Goal: Feedback & Contribution: Contribute content

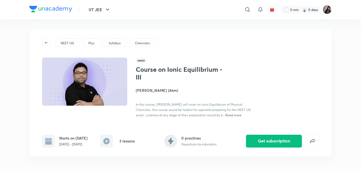
click at [204, 41] on div "NEET UG Plus Syllabus Chemistry" at bounding box center [180, 42] width 277 height 9
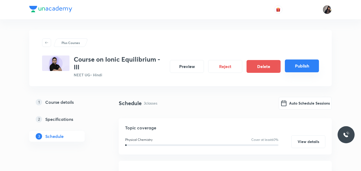
click at [301, 63] on button "Publish" at bounding box center [302, 65] width 34 height 13
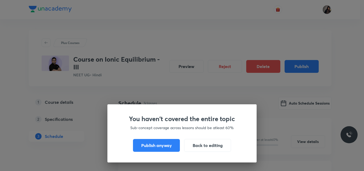
click at [162, 152] on div "You haven't covered the entire topic Sub-concept coverage across lessons should…" at bounding box center [181, 133] width 149 height 58
click at [161, 145] on button "Publish anyway" at bounding box center [156, 144] width 47 height 13
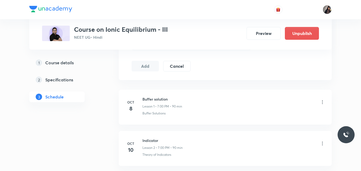
scroll to position [269, 0]
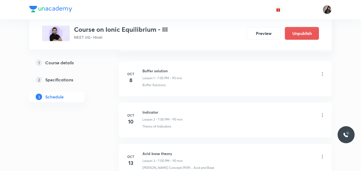
scroll to position [296, 0]
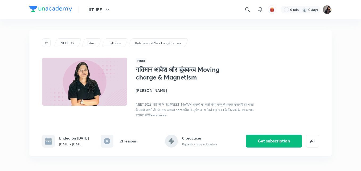
click at [250, 34] on div "NEET UG Plus Syllabus Batches and Year Long Courses Hindi गतिमान आवेश और चुंबकत…" at bounding box center [180, 93] width 302 height 126
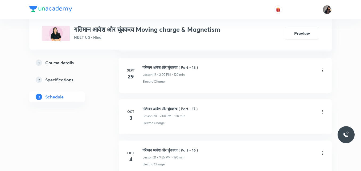
scroll to position [1200, 0]
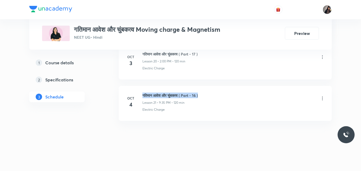
drag, startPoint x: 208, startPoint y: 94, endPoint x: 142, endPoint y: 93, distance: 66.3
click at [142, 93] on div "Oct 4 गतिमान आवेश और चुंबकत्व ( Part - 16 ) Lesson 21 • 9:35 PM • 120 min Elect…" at bounding box center [225, 101] width 200 height 19
copy h6 "गतिमान आवेश और चुंबकत्व ( Part - 16 )"
click at [321, 98] on icon at bounding box center [322, 98] width 5 height 5
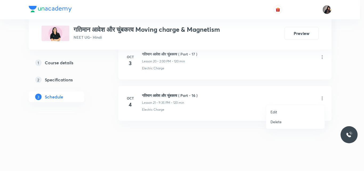
click at [275, 120] on p "Delete" at bounding box center [275, 122] width 11 height 6
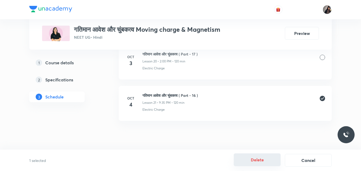
click at [258, 160] on button "Delete" at bounding box center [257, 159] width 47 height 13
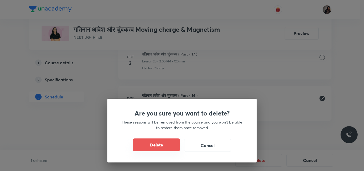
click at [154, 143] on button "Delete" at bounding box center [156, 144] width 47 height 13
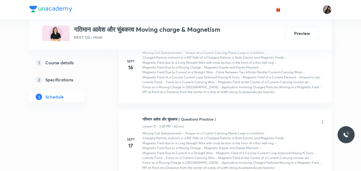
scroll to position [865, 0]
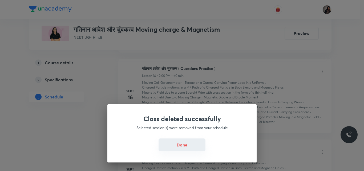
click at [180, 145] on button "Done" at bounding box center [181, 144] width 47 height 13
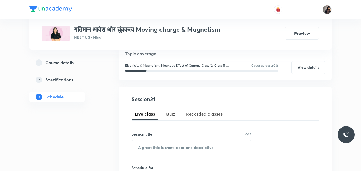
scroll to position [68, 0]
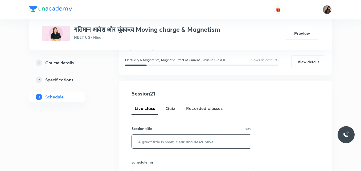
paste input "गतिमान आवेश और चुंबकत्व ( Part - 16 )"
click at [168, 139] on input "text" at bounding box center [191, 141] width 119 height 14
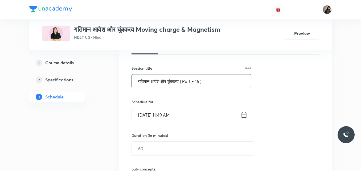
scroll to position [129, 0]
type input "गतिमान आवेश और चुंबकत्व ( Part - 16 )"
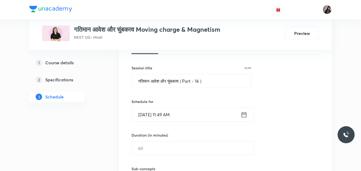
click at [148, 116] on input "Oct 6, 2025, 11:49 AM" at bounding box center [186, 115] width 109 height 14
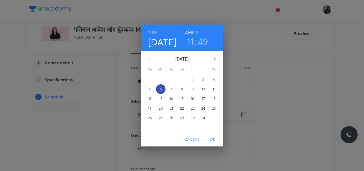
click at [162, 91] on p "6" at bounding box center [160, 88] width 2 height 5
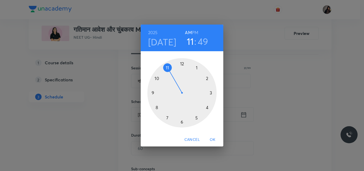
click at [207, 77] on div at bounding box center [181, 92] width 69 height 69
click at [181, 63] on div at bounding box center [181, 92] width 69 height 69
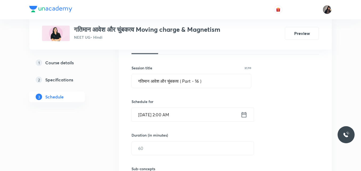
click at [176, 115] on input "Oct 6, 2025, 2:00 AM" at bounding box center [186, 115] width 109 height 14
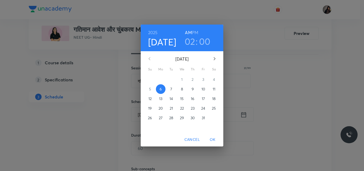
click at [195, 32] on h6 "PM" at bounding box center [195, 32] width 6 height 7
click at [212, 140] on span "OK" at bounding box center [212, 139] width 13 height 7
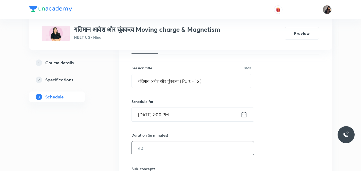
click at [153, 149] on input "text" at bounding box center [193, 148] width 122 height 14
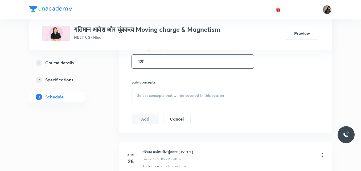
scroll to position [216, 0]
type input "120"
click at [158, 93] on span "Select concepts that wil be covered in this session" at bounding box center [180, 95] width 87 height 4
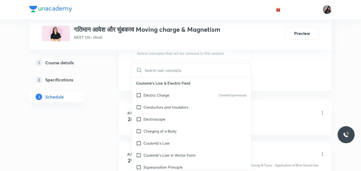
scroll to position [257, 0]
click at [158, 93] on p "Electric Charge" at bounding box center [156, 95] width 26 height 6
checkbox input "true"
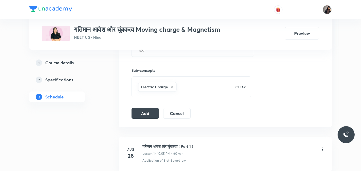
scroll to position [229, 0]
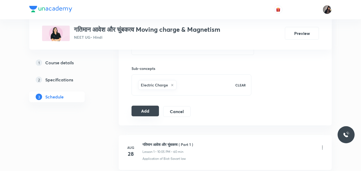
click at [140, 110] on button "Add" at bounding box center [144, 110] width 27 height 11
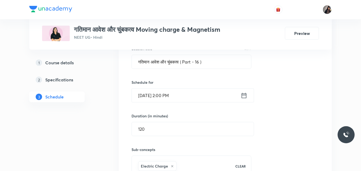
scroll to position [147, 0]
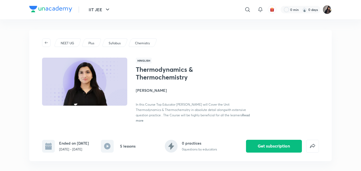
click at [197, 47] on div "NEET UG Plus Syllabus Chemistry Hinglish Thermodynamics & Thermochemistry [PERS…" at bounding box center [180, 95] width 302 height 131
click at [249, 8] on icon at bounding box center [247, 9] width 6 height 6
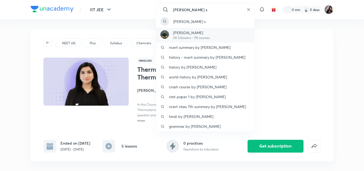
type input "anubhav s"
click at [199, 40] on p "5K followers • 110 courses" at bounding box center [191, 37] width 36 height 5
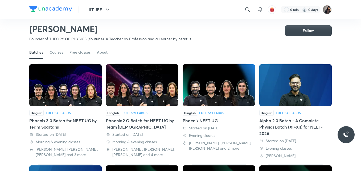
scroll to position [24, 0]
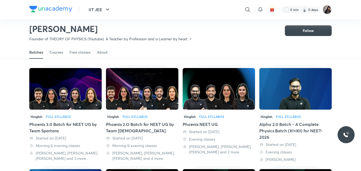
click at [288, 128] on div "Alpha 2.0 Batch - A Complete Physics Batch (XI+XII) for NEET-2026" at bounding box center [295, 130] width 72 height 19
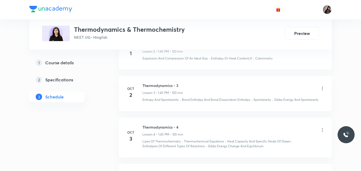
scroll to position [447, 0]
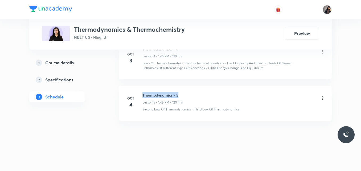
drag, startPoint x: 180, startPoint y: 92, endPoint x: 140, endPoint y: 92, distance: 40.2
click at [140, 92] on div "Oct 4 Thermodynamics - 5 Lesson 5 • 1:45 PM • 120 min Second Law Of Thermodynam…" at bounding box center [225, 101] width 200 height 19
copy h6 "Thermodynamics - 5"
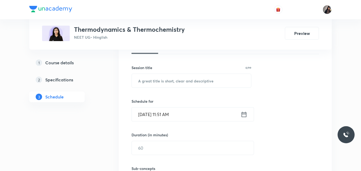
scroll to position [129, 0]
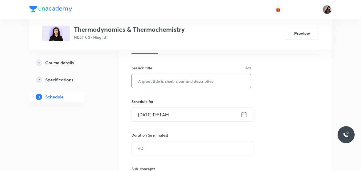
paste input "Thermodynamics - 5"
click at [146, 80] on input "Thermodynamics - 5" at bounding box center [191, 81] width 119 height 14
type input "Thermodynamics - 6"
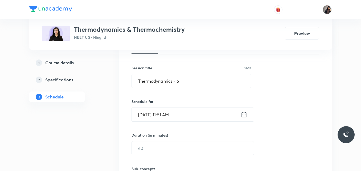
click at [148, 115] on input "Oct 6, 2025, 11:51 AM" at bounding box center [186, 115] width 109 height 14
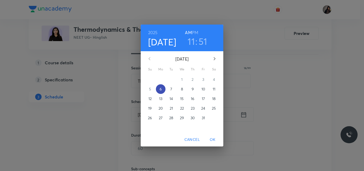
click at [163, 88] on span "6" at bounding box center [161, 88] width 10 height 5
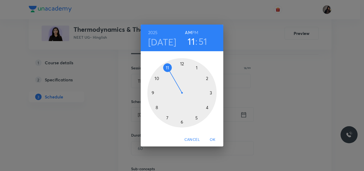
click at [206, 78] on div at bounding box center [181, 92] width 69 height 69
click at [181, 62] on div at bounding box center [181, 92] width 69 height 69
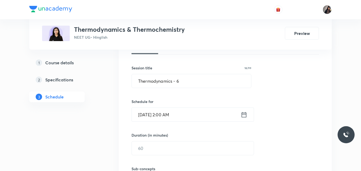
click at [167, 115] on input "Oct 6, 2025, 2:00 AM" at bounding box center [186, 115] width 109 height 14
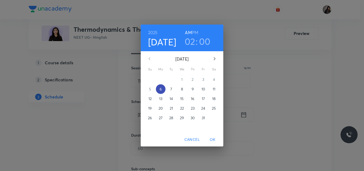
click at [160, 89] on p "6" at bounding box center [160, 88] width 2 height 5
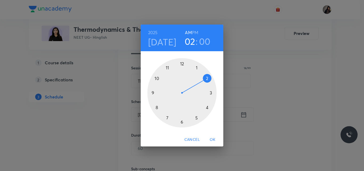
click at [196, 67] on div at bounding box center [181, 92] width 69 height 69
click at [154, 93] on div at bounding box center [181, 92] width 69 height 69
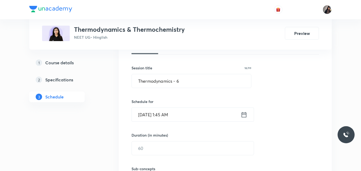
click at [175, 113] on input "Oct 6, 2025, 1:45 AM" at bounding box center [186, 115] width 109 height 14
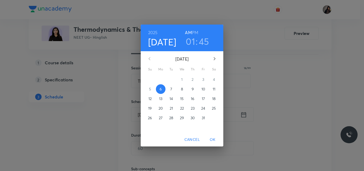
click at [192, 31] on h6 "PM" at bounding box center [195, 32] width 6 height 7
click at [213, 138] on span "OK" at bounding box center [212, 139] width 13 height 7
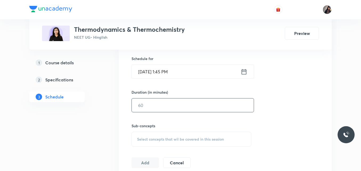
scroll to position [172, 0]
click at [154, 100] on input "text" at bounding box center [193, 105] width 122 height 14
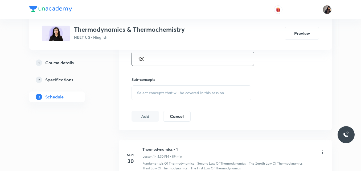
scroll to position [218, 0]
type input "120"
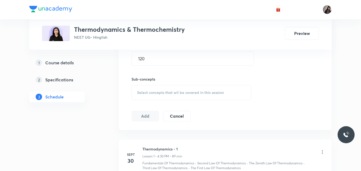
click at [148, 90] on span "Select concepts that wil be covered in this session" at bounding box center [180, 92] width 87 height 4
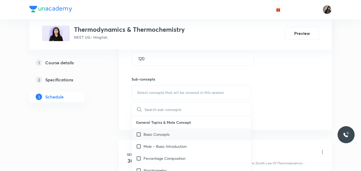
click at [162, 134] on p "Basic Concepts" at bounding box center [156, 134] width 26 height 6
checkbox input "true"
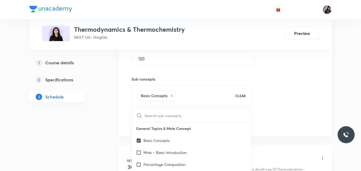
click at [284, 78] on div "Session 6 Live class Quiz Recorded classes Session title 18/99 Thermodynamics -…" at bounding box center [224, 34] width 187 height 188
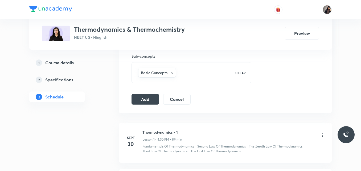
scroll to position [241, 0]
click at [145, 99] on button "Add" at bounding box center [144, 98] width 27 height 11
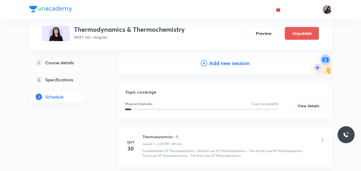
scroll to position [64, 0]
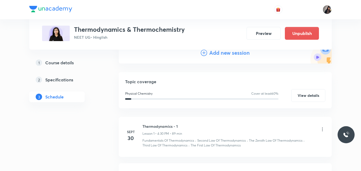
click at [204, 54] on icon at bounding box center [204, 52] width 6 height 6
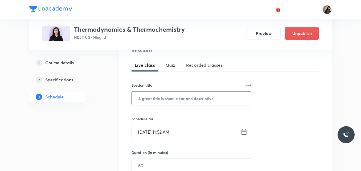
scroll to position [112, 0]
paste input "Thermodynamics - 5"
click at [169, 97] on input "text" at bounding box center [191, 98] width 119 height 14
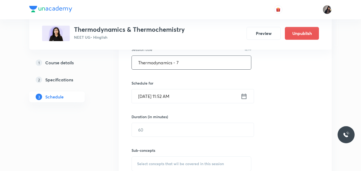
scroll to position [147, 0]
type input "Thermodynamics - 7"
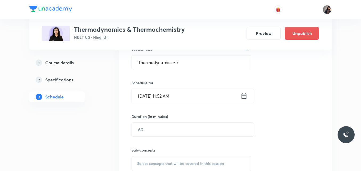
click at [149, 97] on input "Oct 6, 2025, 11:52 AM" at bounding box center [186, 96] width 109 height 14
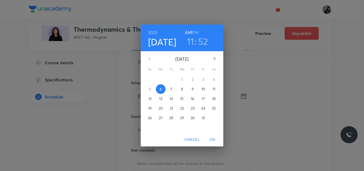
click at [171, 89] on p "7" at bounding box center [171, 88] width 2 height 5
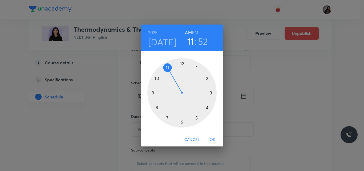
click at [197, 67] on div at bounding box center [181, 92] width 69 height 69
click at [154, 92] on div at bounding box center [181, 92] width 69 height 69
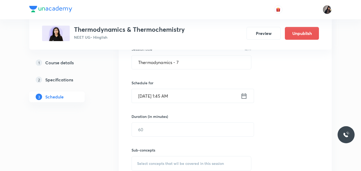
click at [172, 97] on input "Oct 7, 2025, 1:45 AM" at bounding box center [186, 96] width 109 height 14
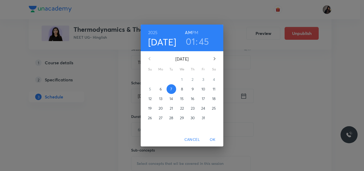
click at [194, 32] on h6 "PM" at bounding box center [195, 32] width 6 height 7
click at [212, 139] on span "OK" at bounding box center [212, 139] width 13 height 7
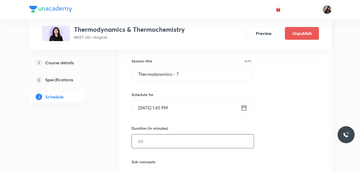
scroll to position [135, 0]
click at [152, 142] on input "text" at bounding box center [193, 141] width 122 height 14
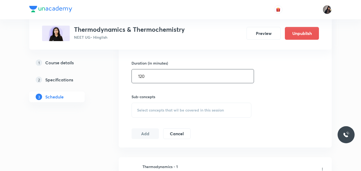
scroll to position [201, 0]
type input "120"
click at [151, 108] on span "Select concepts that wil be covered in this session" at bounding box center [180, 109] width 87 height 4
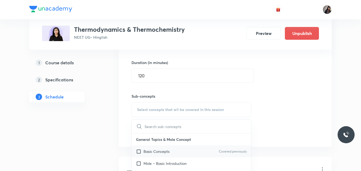
click at [160, 152] on p "Basic Concepts" at bounding box center [156, 151] width 26 height 6
checkbox input "true"
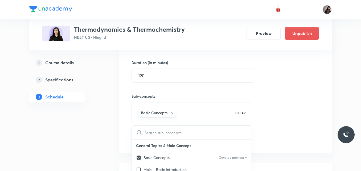
click at [269, 102] on div "Session 7 Live class Quiz Recorded classes Session title 18/99 Thermodynamics -…" at bounding box center [224, 51] width 187 height 188
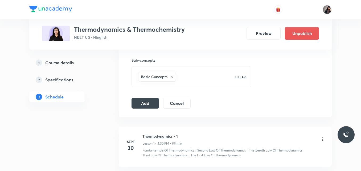
scroll to position [238, 0]
click at [144, 102] on button "Add" at bounding box center [144, 101] width 27 height 11
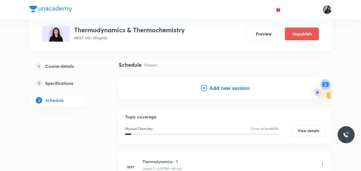
scroll to position [0, 0]
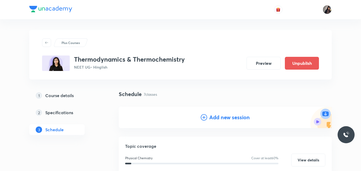
click at [219, 117] on h4 "Add new session" at bounding box center [229, 117] width 40 height 8
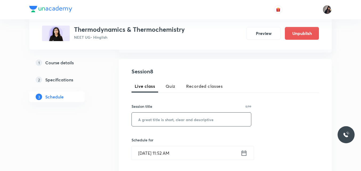
scroll to position [90, 0]
click at [164, 115] on input "text" at bounding box center [191, 119] width 119 height 14
paste input "Thermodynamics - 5"
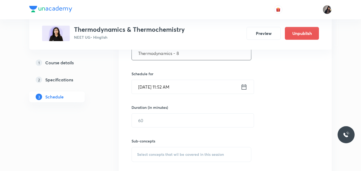
scroll to position [161, 0]
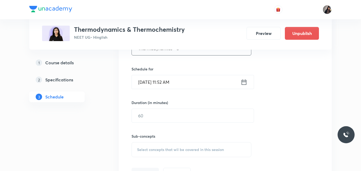
type input "Thermodynamics - 8"
click at [148, 81] on input "Oct 6, 2025, 11:52 AM" at bounding box center [186, 82] width 109 height 14
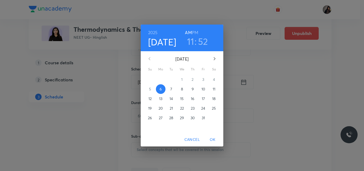
click at [182, 89] on p "8" at bounding box center [182, 88] width 2 height 5
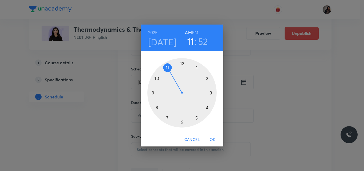
click at [196, 68] on div at bounding box center [181, 92] width 69 height 69
click at [153, 93] on div at bounding box center [181, 92] width 69 height 69
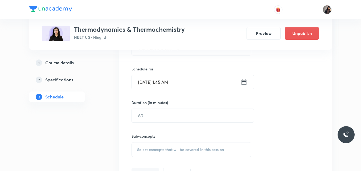
click at [174, 84] on input "Oct 8, 2025, 1:45 AM" at bounding box center [186, 82] width 109 height 14
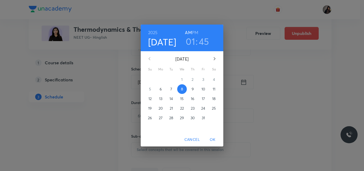
click at [194, 32] on h6 "PM" at bounding box center [195, 32] width 6 height 7
click at [211, 138] on span "OK" at bounding box center [212, 139] width 13 height 7
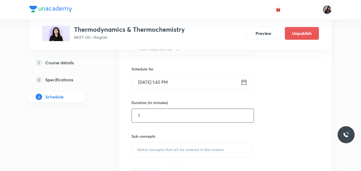
click at [164, 119] on input "1" at bounding box center [193, 116] width 122 height 14
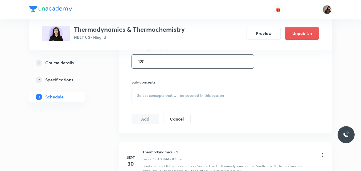
scroll to position [215, 0]
type input "120"
click at [149, 93] on span "Select concepts that wil be covered in this session" at bounding box center [180, 95] width 87 height 4
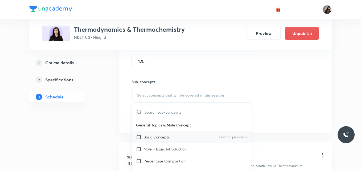
click at [158, 136] on p "Basic Concepts" at bounding box center [156, 137] width 26 height 6
checkbox input "true"
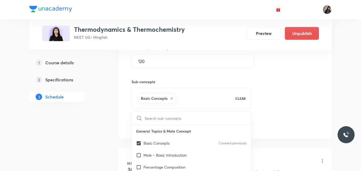
click at [294, 98] on div "Session 8 Live class Quiz Recorded classes Session title 18/99 Thermodynamics -…" at bounding box center [224, 36] width 187 height 188
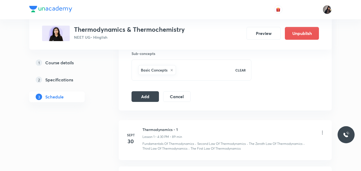
scroll to position [244, 0]
click at [145, 94] on button "Add" at bounding box center [144, 95] width 27 height 11
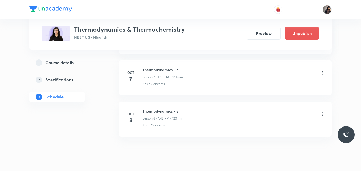
scroll to position [394, 0]
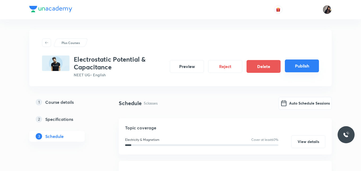
click at [301, 68] on button "Publish" at bounding box center [302, 65] width 34 height 13
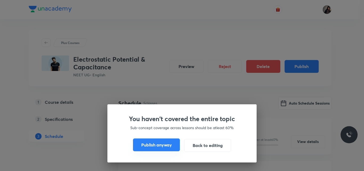
click at [163, 147] on button "Publish anyway" at bounding box center [156, 144] width 47 height 13
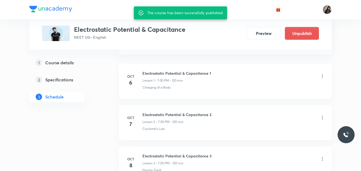
scroll to position [296, 0]
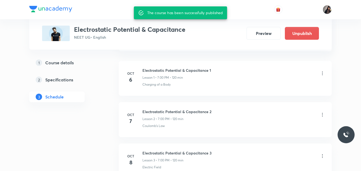
click at [100, 81] on link "2 Specifications" at bounding box center [65, 79] width 72 height 11
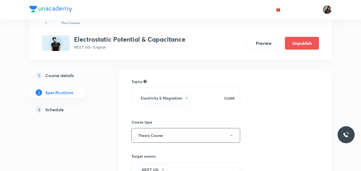
scroll to position [20, 0]
click at [46, 108] on h5 "Schedule" at bounding box center [54, 109] width 18 height 6
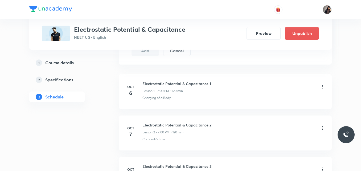
scroll to position [284, 0]
click at [323, 86] on icon at bounding box center [322, 85] width 5 height 5
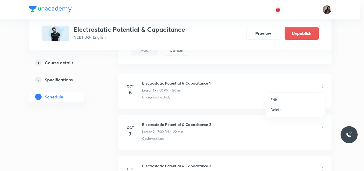
click at [279, 98] on li "Edit" at bounding box center [295, 99] width 58 height 10
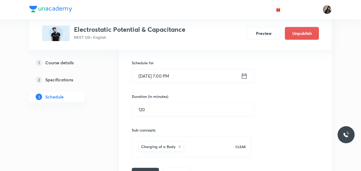
scroll to position [166, 0]
click at [170, 77] on input "[DATE] 7:00 PM" at bounding box center [186, 76] width 109 height 14
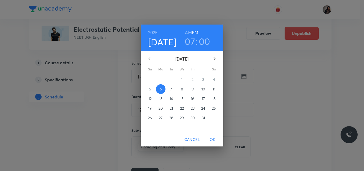
click at [200, 40] on h3 "00" at bounding box center [204, 41] width 11 height 11
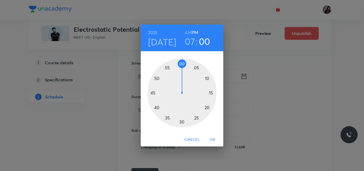
click at [185, 63] on div at bounding box center [181, 92] width 69 height 69
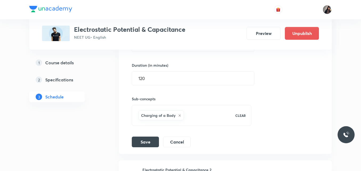
scroll to position [198, 0]
click at [147, 142] on button "Save" at bounding box center [145, 140] width 27 height 11
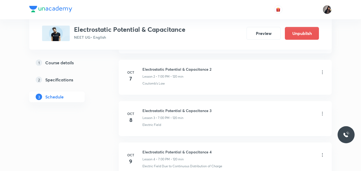
scroll to position [163, 0]
click at [322, 72] on icon at bounding box center [322, 71] width 1 height 3
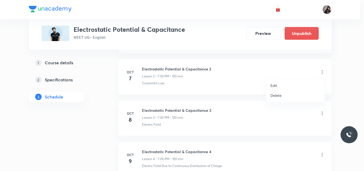
click at [273, 85] on p "Edit" at bounding box center [273, 85] width 7 height 6
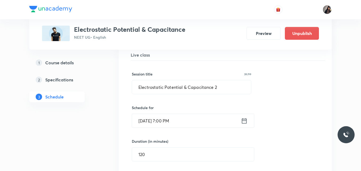
click at [170, 119] on input "[DATE] 7:00 PM" at bounding box center [186, 121] width 109 height 14
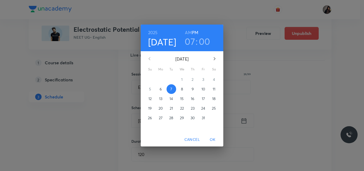
click at [202, 42] on h3 "00" at bounding box center [204, 41] width 11 height 11
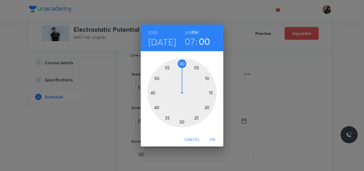
click at [185, 63] on div at bounding box center [181, 92] width 69 height 69
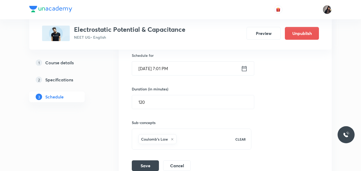
scroll to position [216, 0]
click at [145, 163] on button "Save" at bounding box center [145, 164] width 27 height 11
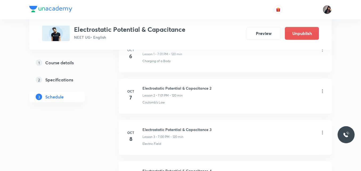
scroll to position [143, 0]
click at [323, 131] on icon at bounding box center [322, 132] width 5 height 5
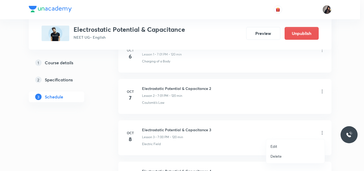
click at [274, 148] on p "Edit" at bounding box center [273, 146] width 7 height 6
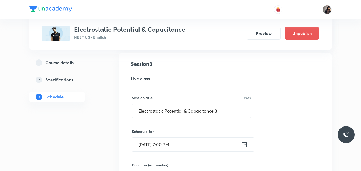
scroll to position [181, 0]
click at [170, 144] on input "Oct 8, 2025, 7:00 PM" at bounding box center [186, 144] width 109 height 14
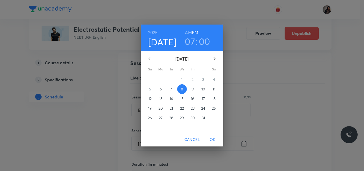
click at [205, 43] on h3 "00" at bounding box center [204, 41] width 11 height 11
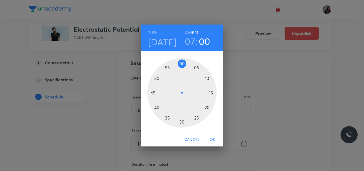
click at [186, 63] on div at bounding box center [181, 92] width 69 height 69
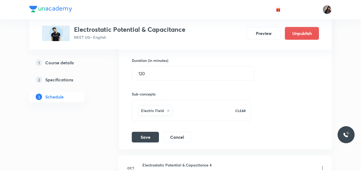
scroll to position [288, 0]
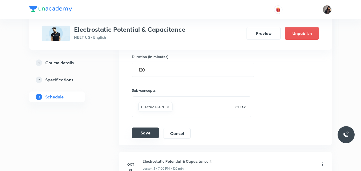
click at [149, 135] on button "Save" at bounding box center [145, 132] width 27 height 11
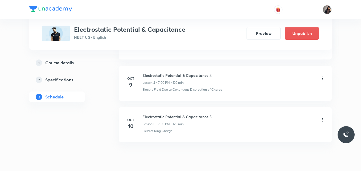
scroll to position [236, 0]
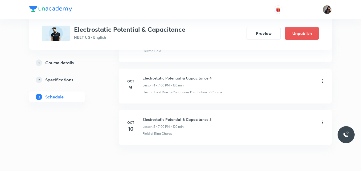
click at [321, 79] on icon at bounding box center [322, 80] width 5 height 5
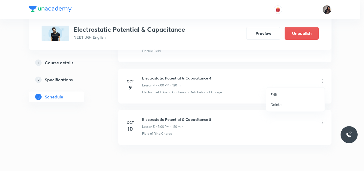
click at [271, 95] on p "Edit" at bounding box center [273, 95] width 7 height 6
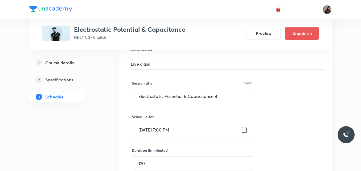
click at [171, 130] on input "Oct 9, 2025, 7:00 PM" at bounding box center [186, 130] width 109 height 14
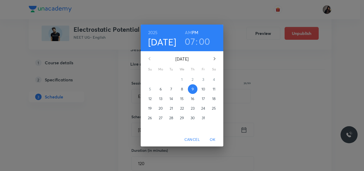
click at [203, 40] on h3 "00" at bounding box center [204, 41] width 11 height 11
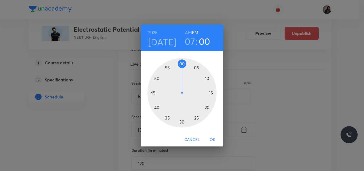
click at [185, 63] on div at bounding box center [181, 92] width 69 height 69
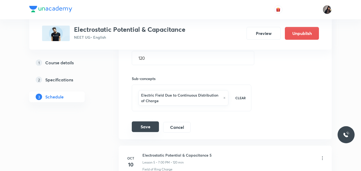
scroll to position [342, 0]
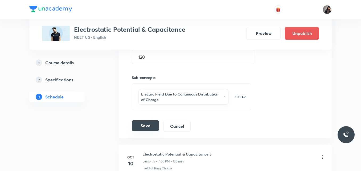
click at [143, 127] on button "Save" at bounding box center [145, 125] width 27 height 11
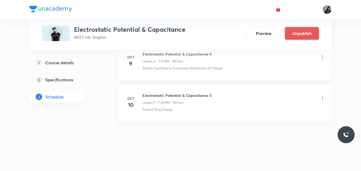
click at [321, 100] on icon at bounding box center [322, 98] width 5 height 5
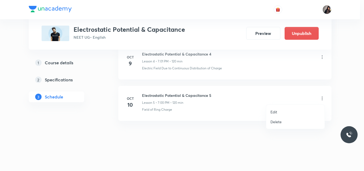
click at [274, 112] on p "Edit" at bounding box center [273, 112] width 7 height 6
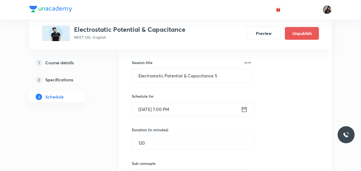
scroll to position [298, 0]
click at [171, 111] on input "Oct 10, 2025, 7:00 PM" at bounding box center [186, 109] width 109 height 14
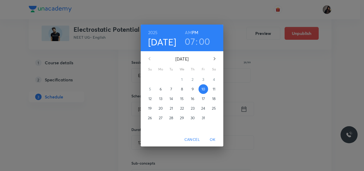
click at [204, 41] on h3 "00" at bounding box center [204, 41] width 11 height 11
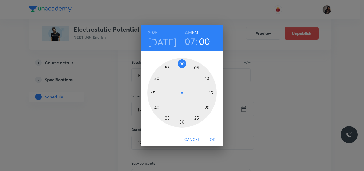
click at [185, 62] on div at bounding box center [181, 92] width 69 height 69
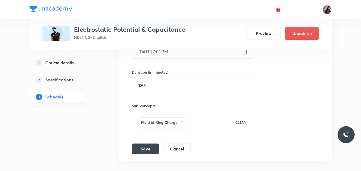
scroll to position [364, 0]
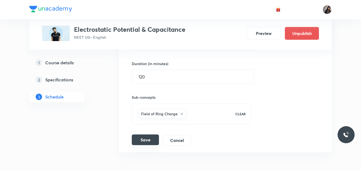
click at [146, 138] on button "Save" at bounding box center [145, 139] width 27 height 11
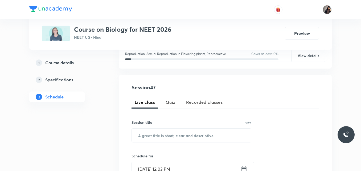
scroll to position [108, 0]
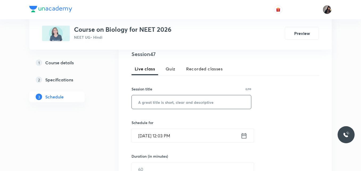
paste input "Human health"
click at [166, 102] on input "text" at bounding box center [191, 102] width 119 height 14
type input "Human health 1"
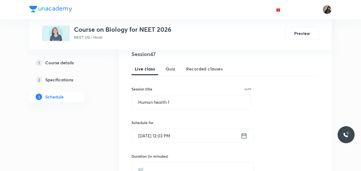
click at [147, 137] on input "Oct 6, 2025, 12:03 PM" at bounding box center [186, 136] width 109 height 14
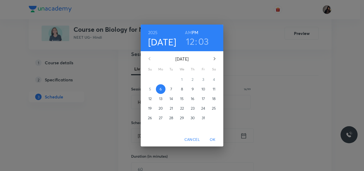
click at [171, 89] on p "7" at bounding box center [171, 88] width 2 height 5
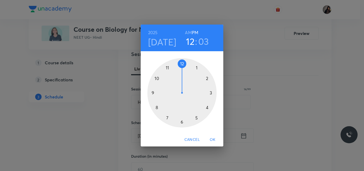
click at [191, 139] on span "Cancel" at bounding box center [191, 139] width 15 height 7
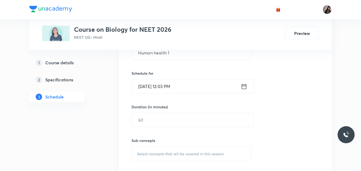
scroll to position [157, 0]
click at [149, 88] on input "Oct 6, 2025, 12:03 PM" at bounding box center [186, 86] width 109 height 14
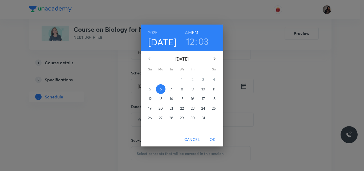
click at [170, 88] on span "7" at bounding box center [171, 88] width 10 height 5
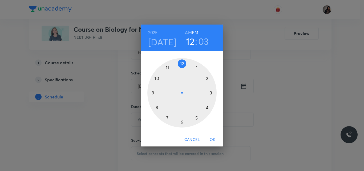
click at [167, 117] on div at bounding box center [181, 92] width 69 height 69
click at [182, 121] on div at bounding box center [181, 92] width 69 height 69
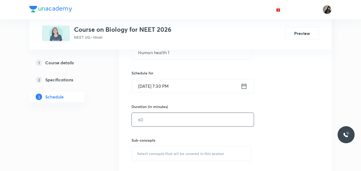
click at [151, 118] on input "text" at bounding box center [193, 120] width 122 height 14
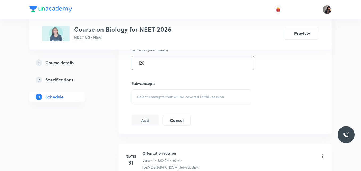
scroll to position [214, 0]
type input "120"
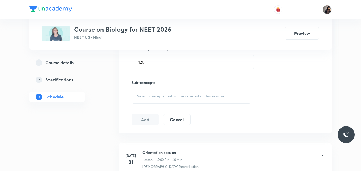
click at [172, 94] on span "Select concepts that wil be covered in this session" at bounding box center [180, 96] width 87 height 4
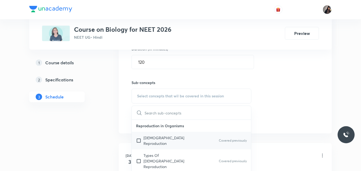
click at [172, 140] on p "[DEMOGRAPHIC_DATA] Reproduction" at bounding box center [170, 140] width 54 height 11
checkbox input "true"
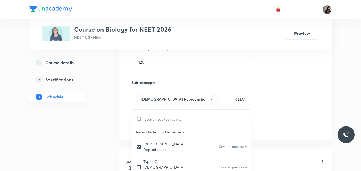
click at [294, 107] on div "Session 47 Live class Quiz Recorded classes Session title 14/99 Human health 1 …" at bounding box center [224, 37] width 187 height 188
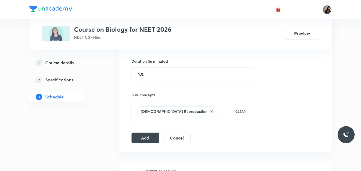
scroll to position [203, 0]
click at [151, 133] on button "Add" at bounding box center [144, 136] width 27 height 11
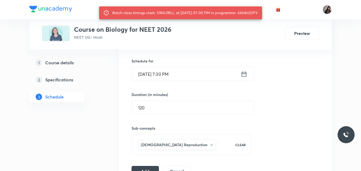
scroll to position [166, 0]
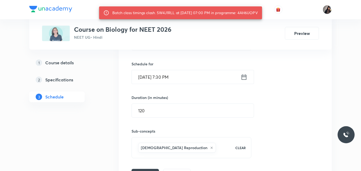
click at [175, 79] on input "Oct 7, 2025, 7:30 PM" at bounding box center [186, 77] width 109 height 14
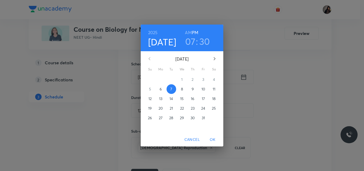
click at [188, 32] on h6 "AM" at bounding box center [188, 32] width 7 height 7
click at [213, 138] on span "OK" at bounding box center [212, 139] width 13 height 7
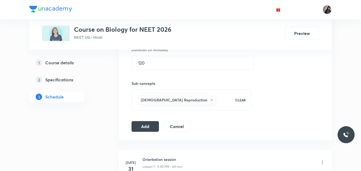
scroll to position [215, 0]
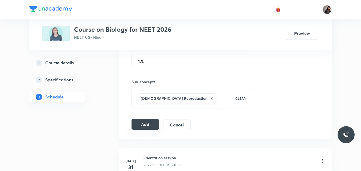
click at [141, 126] on button "Add" at bounding box center [144, 124] width 27 height 11
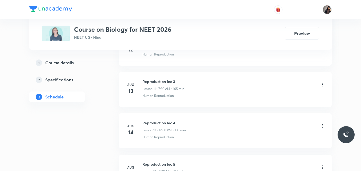
scroll to position [790, 0]
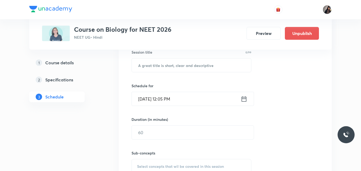
scroll to position [108, 0]
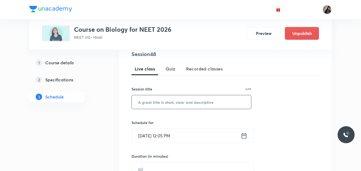
paste input "Human health"
click at [168, 103] on input "Human health" at bounding box center [191, 102] width 119 height 14
type input "Human health 2"
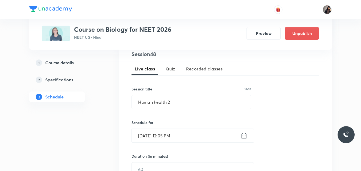
click at [148, 137] on input "[DATE] 12:05 PM" at bounding box center [186, 136] width 109 height 14
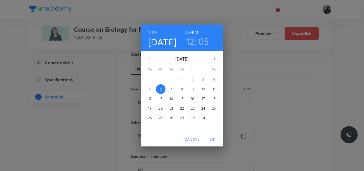
click at [181, 88] on p "8" at bounding box center [182, 88] width 2 height 5
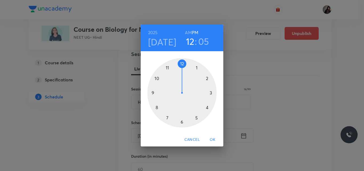
click at [168, 117] on div at bounding box center [181, 92] width 69 height 69
click at [190, 33] on h6 "AM" at bounding box center [188, 32] width 7 height 7
click at [181, 121] on div at bounding box center [181, 92] width 69 height 69
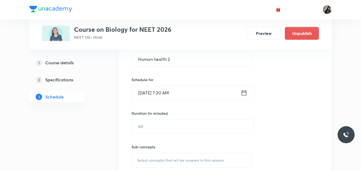
scroll to position [164, 0]
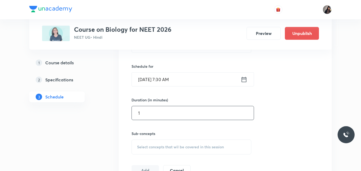
click at [157, 113] on input "1" at bounding box center [193, 113] width 122 height 14
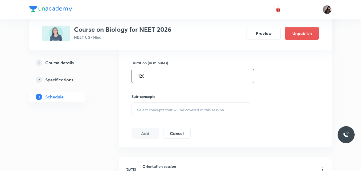
scroll to position [213, 0]
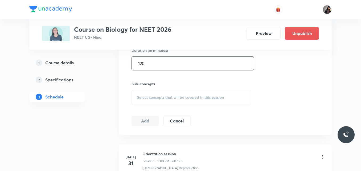
type input "120"
click at [154, 98] on span "Select concepts that wil be covered in this session" at bounding box center [180, 97] width 87 height 4
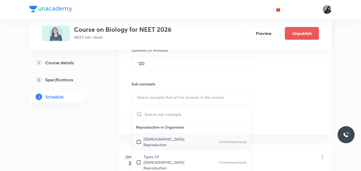
click at [153, 138] on p "[DEMOGRAPHIC_DATA] Reproduction" at bounding box center [170, 141] width 54 height 11
checkbox input "true"
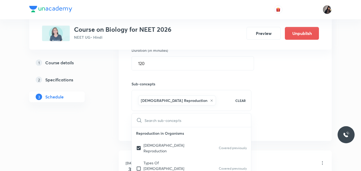
click at [268, 113] on div "Session 48 Live class Quiz Recorded classes Session title 14/99 Human health 2 …" at bounding box center [224, 38] width 187 height 188
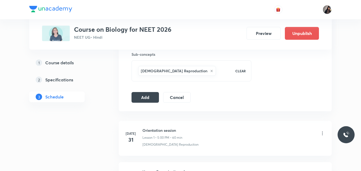
scroll to position [243, 0]
click at [148, 97] on button "Add" at bounding box center [144, 96] width 27 height 11
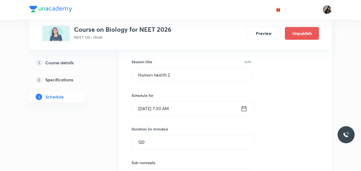
scroll to position [134, 0]
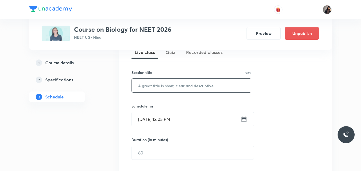
click at [156, 85] on input "text" at bounding box center [191, 86] width 119 height 14
paste input "Human health"
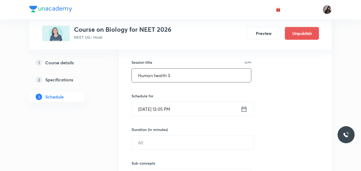
scroll to position [135, 0]
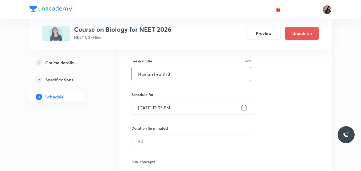
type input "Human health 3"
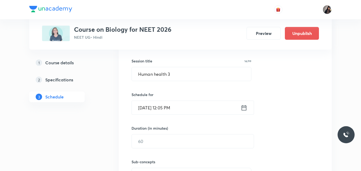
click at [148, 107] on input "Oct 6, 2025, 12:05 PM" at bounding box center [186, 108] width 109 height 14
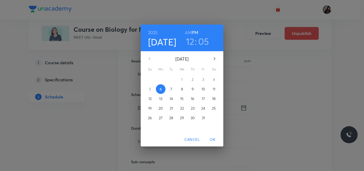
click at [181, 88] on p "8" at bounding box center [182, 88] width 2 height 5
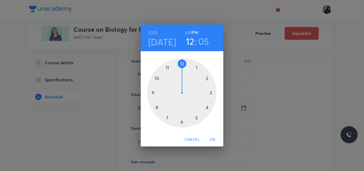
click at [164, 42] on h4 "Oct 8" at bounding box center [162, 41] width 28 height 11
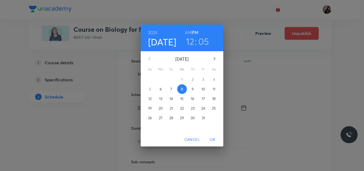
click at [192, 90] on p "9" at bounding box center [192, 88] width 2 height 5
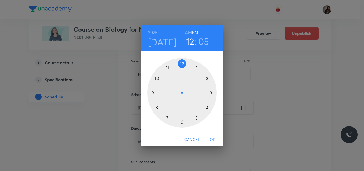
click at [188, 31] on h6 "AM" at bounding box center [188, 32] width 7 height 7
click at [167, 117] on div at bounding box center [181, 92] width 69 height 69
click at [181, 123] on div at bounding box center [181, 92] width 69 height 69
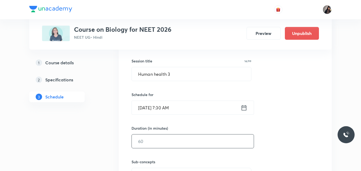
click at [155, 136] on input "text" at bounding box center [193, 141] width 122 height 14
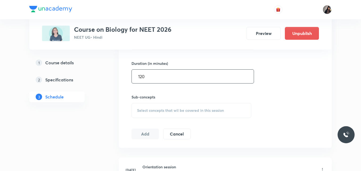
scroll to position [200, 0]
type input "120"
click at [161, 112] on span "Select concepts that wil be covered in this session" at bounding box center [180, 110] width 87 height 4
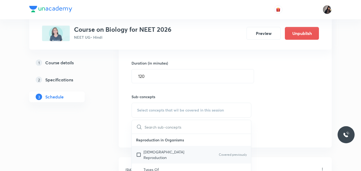
click at [155, 150] on p "Asexual Reproduction" at bounding box center [170, 154] width 54 height 11
checkbox input "true"
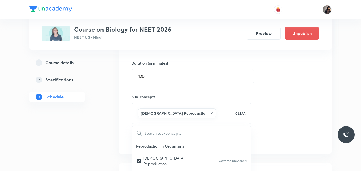
click at [268, 118] on div "Session 49 Live class Quiz Recorded classes Session title 14/99 Human health 3 …" at bounding box center [224, 51] width 187 height 188
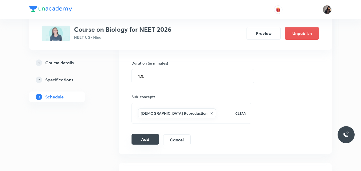
click at [141, 139] on button "Add" at bounding box center [144, 139] width 27 height 11
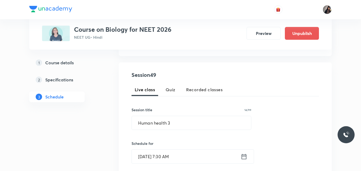
scroll to position [103, 0]
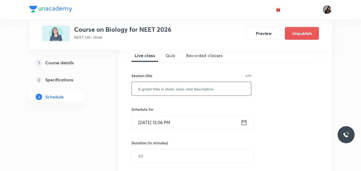
click at [167, 87] on input "text" at bounding box center [191, 89] width 119 height 14
paste input "Human health"
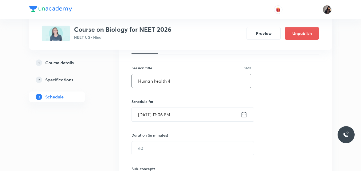
scroll to position [131, 0]
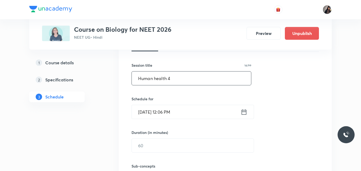
type input "Human health 4"
click at [149, 111] on input "[DATE] 12:06 PM" at bounding box center [186, 112] width 109 height 14
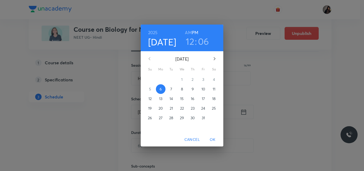
click at [200, 88] on span "10" at bounding box center [203, 88] width 10 height 5
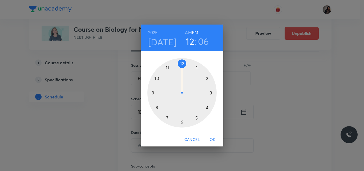
click at [167, 118] on div at bounding box center [181, 92] width 69 height 69
click at [182, 122] on div at bounding box center [181, 92] width 69 height 69
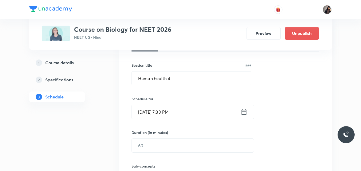
click at [179, 113] on input "Oct 10, 2025, 7:30 PM" at bounding box center [186, 112] width 109 height 14
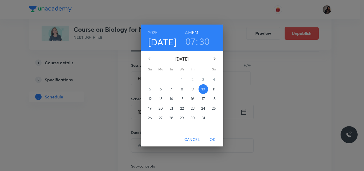
click at [189, 31] on h6 "AM" at bounding box center [188, 32] width 7 height 7
click at [214, 139] on span "OK" at bounding box center [212, 139] width 13 height 7
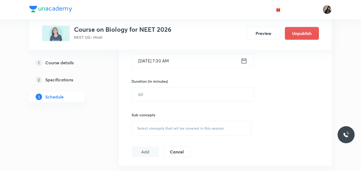
scroll to position [183, 0]
click at [167, 95] on input "1" at bounding box center [193, 94] width 122 height 14
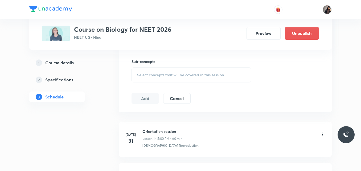
type input "120"
click at [156, 71] on div "Select concepts that wil be covered in this session" at bounding box center [191, 74] width 120 height 15
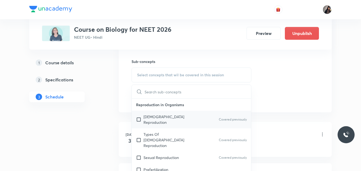
click at [144, 116] on p "Asexual Reproduction" at bounding box center [170, 119] width 54 height 11
checkbox input "true"
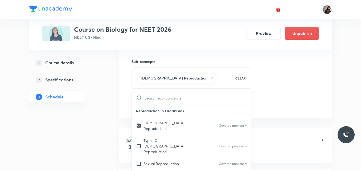
click at [287, 107] on div "Session 50 Live class Quiz Recorded classes Session title 14/99 Human health 4 …" at bounding box center [224, 16] width 187 height 188
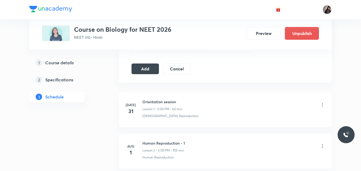
scroll to position [272, 0]
click at [143, 65] on button "Add" at bounding box center [144, 67] width 27 height 11
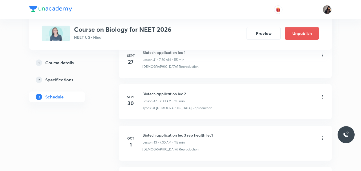
scroll to position [2013, 0]
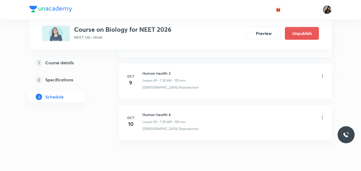
scroll to position [2273, 0]
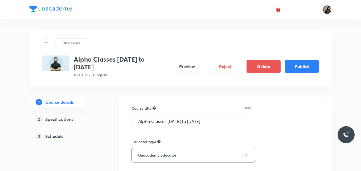
click at [299, 66] on button "Publish" at bounding box center [302, 66] width 34 height 13
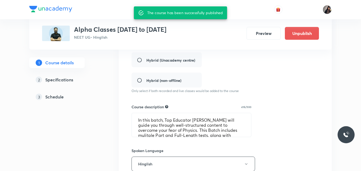
scroll to position [145, 0]
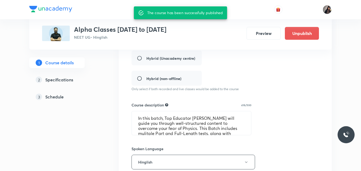
click at [113, 64] on div "Plus Courses Alpha Classes [DATE] to [DATE] NEET UG • Hinglish Preview Unpublis…" at bounding box center [180, 98] width 302 height 427
click at [63, 98] on h5 "Schedule" at bounding box center [54, 96] width 18 height 6
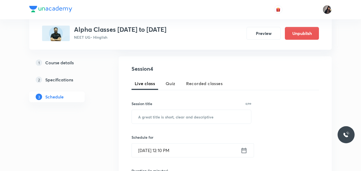
scroll to position [77, 0]
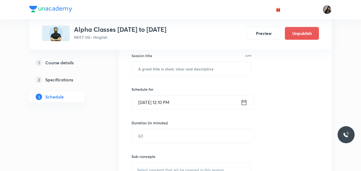
scroll to position [141, 0]
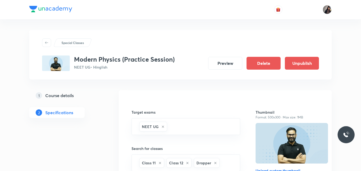
click at [159, 20] on div "Special Classes Modern Physics (Practice Session) NEET UG • Hinglish Preview De…" at bounding box center [180, 153] width 302 height 268
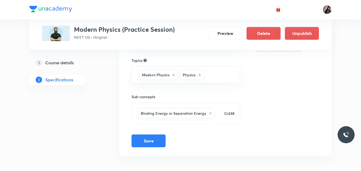
scroll to position [126, 0]
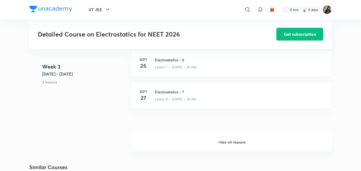
scroll to position [483, 0]
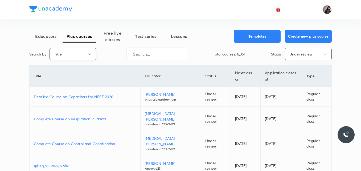
click at [90, 55] on icon "button" at bounding box center [90, 54] width 4 height 4
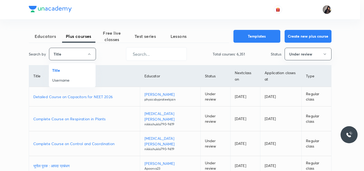
click at [139, 57] on div at bounding box center [182, 85] width 364 height 171
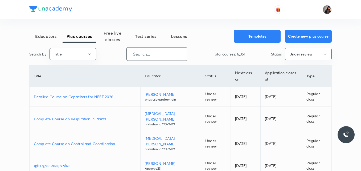
click at [138, 53] on input "text" at bounding box center [157, 54] width 60 height 14
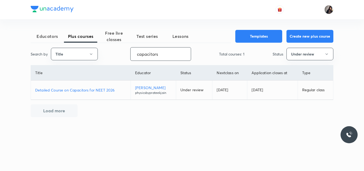
type input "capacitors"
click at [102, 91] on p "Detailed Course on Capacitors for NEET 2026" at bounding box center [80, 90] width 91 height 6
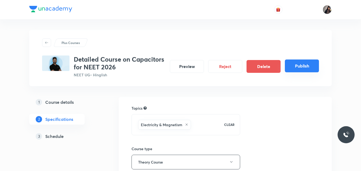
click at [300, 67] on button "Publish" at bounding box center [302, 65] width 34 height 13
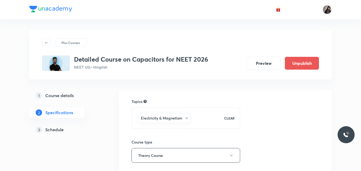
click at [158, 36] on div "Plus Courses Detailed Course on Capacitors for NEET 2026 NEET UG • Hinglish Pre…" at bounding box center [180, 54] width 302 height 49
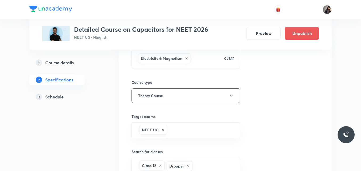
scroll to position [63, 0]
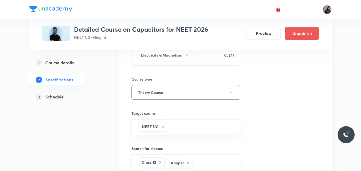
click at [65, 98] on div "3 Schedule" at bounding box center [67, 96] width 62 height 6
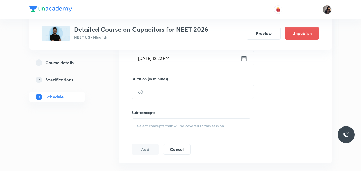
scroll to position [181, 0]
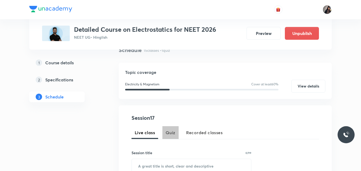
click at [171, 137] on button "Quiz" at bounding box center [170, 132] width 16 height 13
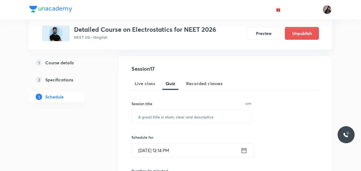
scroll to position [93, 0]
click at [165, 120] on input "text" at bounding box center [191, 116] width 119 height 14
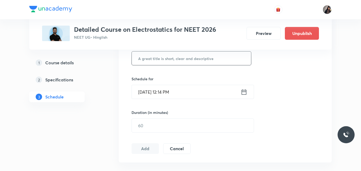
scroll to position [151, 0]
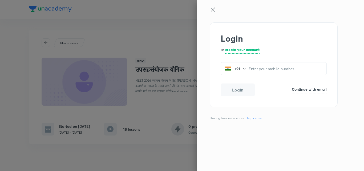
click at [208, 22] on div "Login or create your account +91 ​ Login Continue with email Having trouble? vi…" at bounding box center [280, 85] width 167 height 171
click at [255, 68] on input "tel" at bounding box center [287, 68] width 78 height 11
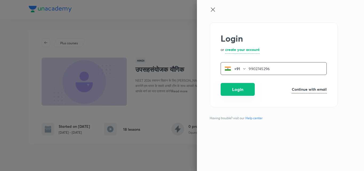
type input "9902745296"
click at [235, 89] on button "Login" at bounding box center [237, 89] width 34 height 13
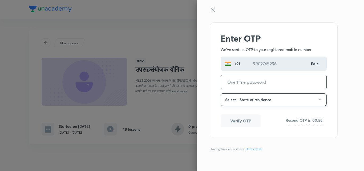
click at [233, 99] on button "Select - State of residence" at bounding box center [273, 99] width 106 height 13
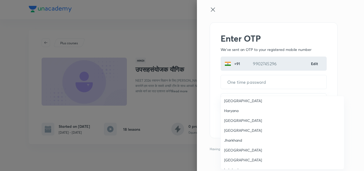
scroll to position [121, 0]
click at [237, 148] on span "Karnataka" at bounding box center [282, 150] width 117 height 6
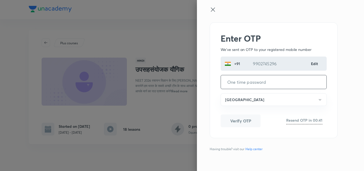
click at [259, 81] on input "tel" at bounding box center [273, 82] width 105 height 14
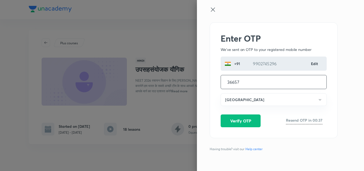
type input "366578"
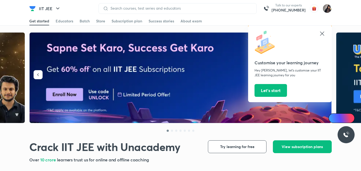
click at [323, 35] on icon at bounding box center [322, 33] width 4 height 4
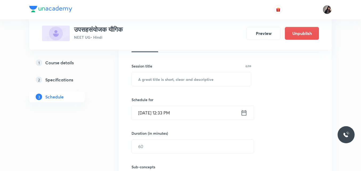
scroll to position [131, 0]
click at [150, 74] on input "text" at bounding box center [191, 79] width 119 height 14
click at [155, 76] on input "text" at bounding box center [191, 79] width 119 height 14
paste input "उपसहसंयोजक यौगिक L - 17"
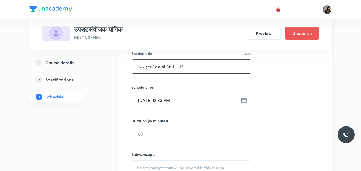
scroll to position [143, 0]
type input "उपसहसंयोजक यौगिक L - 17"
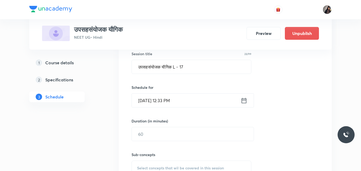
click at [147, 104] on input "Oct 6, 2025, 12:33 PM" at bounding box center [186, 100] width 109 height 14
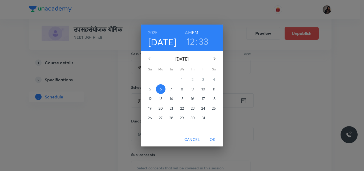
click at [170, 89] on span "7" at bounding box center [171, 88] width 10 height 5
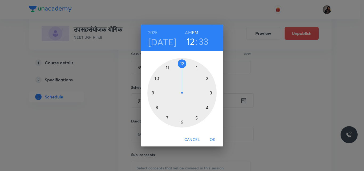
click at [213, 139] on span "OK" at bounding box center [212, 139] width 13 height 7
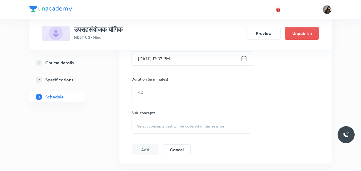
scroll to position [185, 0]
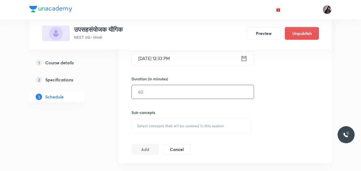
click at [152, 89] on input "text" at bounding box center [193, 92] width 122 height 14
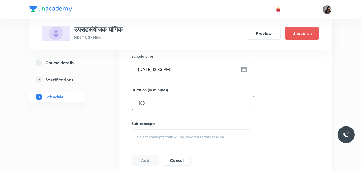
scroll to position [174, 0]
type input "100"
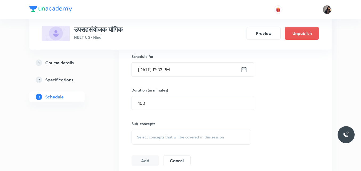
click at [170, 70] on input "Oct 7, 2025, 12:33 PM" at bounding box center [186, 70] width 109 height 14
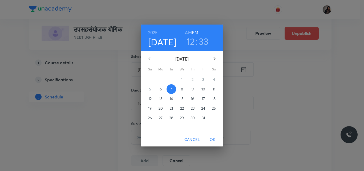
click at [201, 44] on h3 "33" at bounding box center [204, 41] width 10 height 11
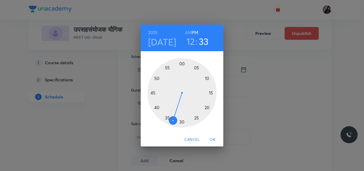
click at [181, 64] on div at bounding box center [181, 92] width 69 height 69
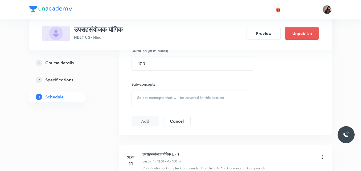
scroll to position [213, 0]
click at [159, 95] on span "Select concepts that wil be covered in this session" at bounding box center [180, 97] width 87 height 4
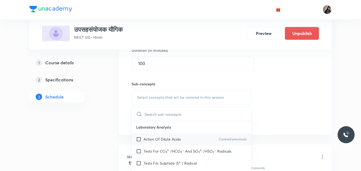
click at [158, 140] on p "Action Of Dilute Acids" at bounding box center [161, 139] width 37 height 6
checkbox input "true"
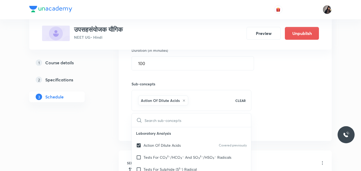
click at [281, 107] on div "Session 19 Live class Quiz Recorded classes Session title 23/99 उपसहसंयोजक यौगि…" at bounding box center [224, 38] width 187 height 188
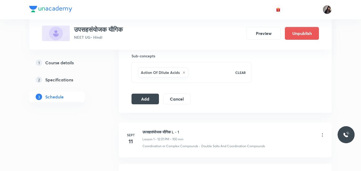
scroll to position [245, 0]
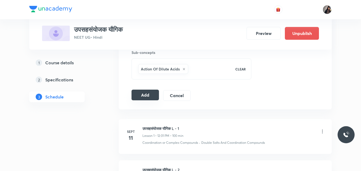
click at [149, 94] on button "Add" at bounding box center [144, 94] width 27 height 11
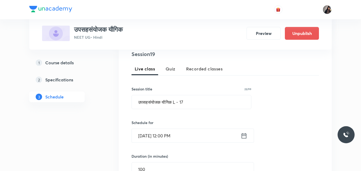
scroll to position [107, 0]
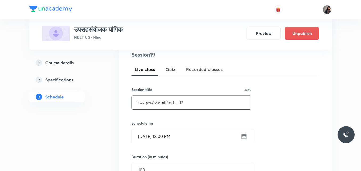
click at [189, 102] on input "उपसहसंयोजक यौगिक L - 17" at bounding box center [191, 103] width 119 height 14
type input "उपसहसंयोजक यौगिक L - 18"
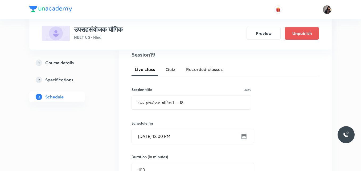
click at [150, 135] on input "Oct 7, 2025, 12:00 PM" at bounding box center [186, 136] width 109 height 14
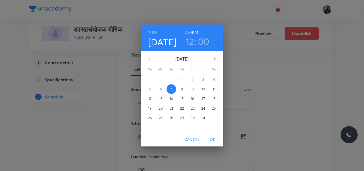
click at [181, 91] on p "8" at bounding box center [182, 88] width 2 height 5
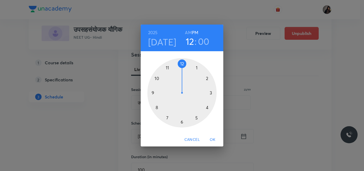
click at [200, 43] on h3 "00" at bounding box center [203, 41] width 11 height 11
click at [184, 63] on div at bounding box center [181, 92] width 69 height 69
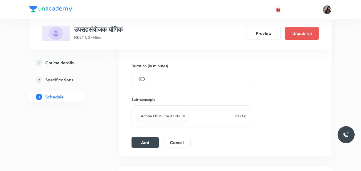
scroll to position [202, 0]
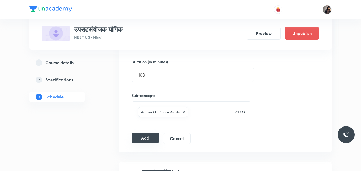
click at [145, 139] on button "Add" at bounding box center [144, 137] width 27 height 11
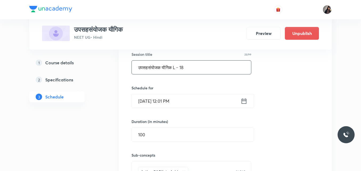
scroll to position [142, 0]
click at [164, 67] on input "text" at bounding box center [191, 67] width 119 height 14
paste input "उपसहसंयोजक यौगिक L - 17"
type input "उपसहसंयोजक यौगिक L - 19"
click at [148, 104] on input "[DATE] 12:35 PM" at bounding box center [186, 101] width 109 height 14
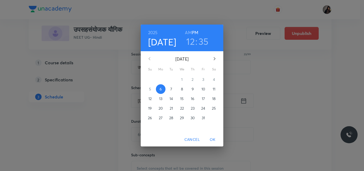
click at [193, 89] on p "9" at bounding box center [192, 88] width 2 height 5
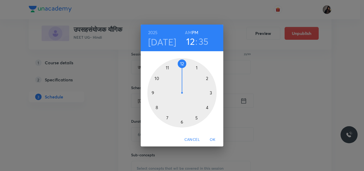
click at [183, 64] on div at bounding box center [181, 92] width 69 height 69
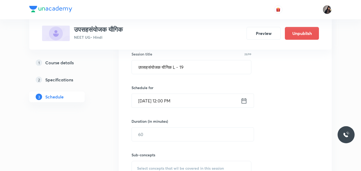
click at [172, 101] on input "Oct 9, 2025, 12:00 PM" at bounding box center [186, 101] width 109 height 14
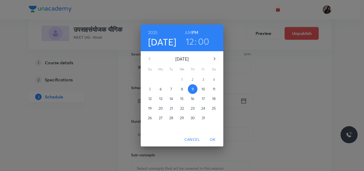
click at [201, 43] on h3 "00" at bounding box center [203, 41] width 11 height 11
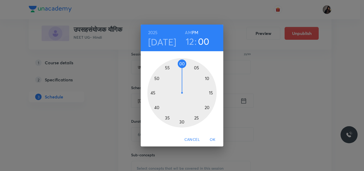
click at [185, 63] on div at bounding box center [181, 92] width 69 height 69
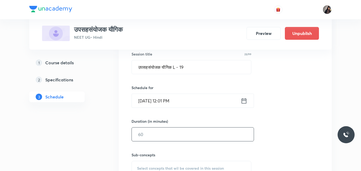
click at [153, 133] on input "text" at bounding box center [193, 134] width 122 height 14
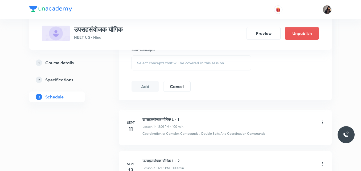
scroll to position [248, 0]
type input "100"
click at [167, 65] on div "Select concepts that wil be covered in this session" at bounding box center [191, 62] width 120 height 15
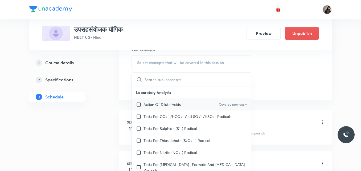
click at [158, 106] on p "Action Of Dilute Acids" at bounding box center [161, 104] width 37 height 6
checkbox input "true"
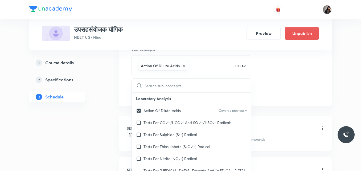
click at [286, 91] on div "Session 20 Live class Quiz Recorded classes Session title 23/99 उपसहसंयोजक यौगि…" at bounding box center [224, 4] width 187 height 188
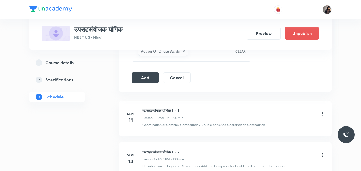
scroll to position [265, 0]
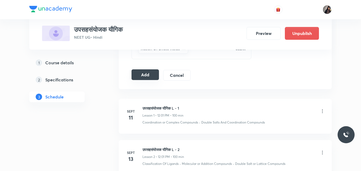
click at [153, 76] on button "Add" at bounding box center [144, 74] width 27 height 11
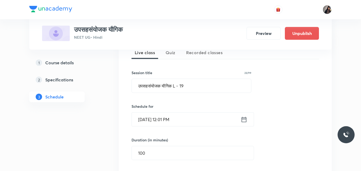
scroll to position [123, 0]
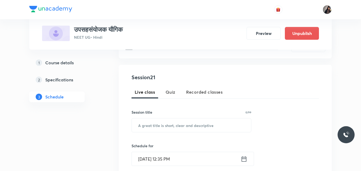
scroll to position [84, 0]
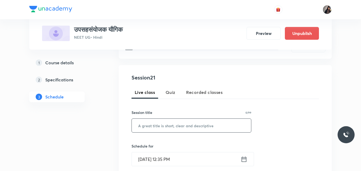
click at [158, 124] on input "text" at bounding box center [191, 125] width 119 height 14
paste input "उपसहसंयोजक यौगिक L - 17"
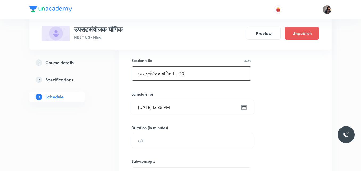
scroll to position [138, 0]
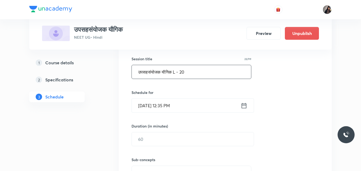
type input "उपसहसंयोजक यौगिक L - 20"
click at [147, 105] on input "[DATE] 12:35 PM" at bounding box center [186, 105] width 109 height 14
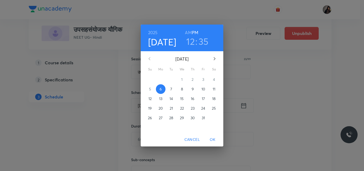
click at [203, 89] on p "10" at bounding box center [203, 88] width 4 height 5
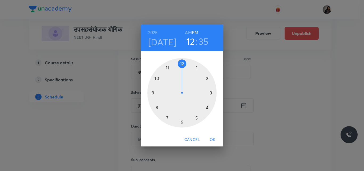
click at [183, 62] on div at bounding box center [181, 92] width 69 height 69
click at [185, 64] on div at bounding box center [181, 92] width 69 height 69
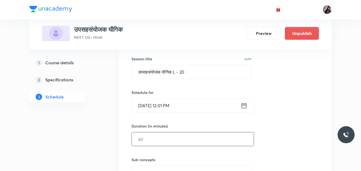
click at [151, 140] on input "text" at bounding box center [193, 139] width 122 height 14
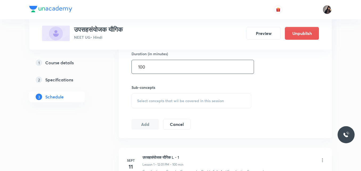
scroll to position [210, 0]
type input "100"
click at [151, 98] on span "Select concepts that wil be covered in this session" at bounding box center [180, 100] width 87 height 4
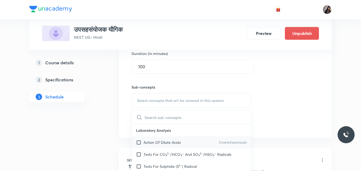
click at [158, 141] on p "Action Of Dilute Acids" at bounding box center [161, 142] width 37 height 6
checkbox input "true"
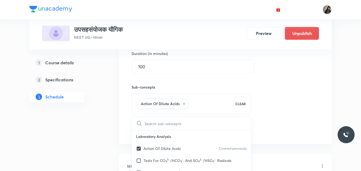
click at [279, 99] on div "Session 21 Live class Quiz Recorded classes Session title 23/99 उपसहसंयोजक यौगि…" at bounding box center [224, 42] width 187 height 188
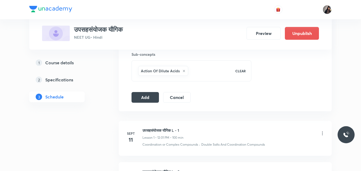
scroll to position [243, 0]
click at [147, 98] on button "Add" at bounding box center [144, 96] width 27 height 11
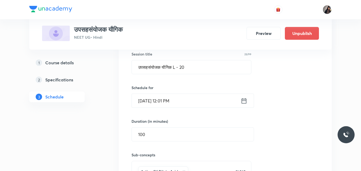
scroll to position [142, 0]
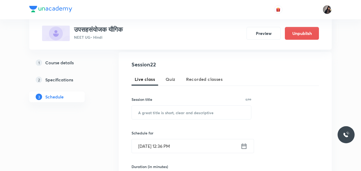
scroll to position [97, 0]
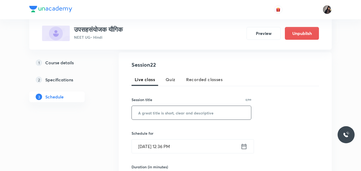
click at [154, 110] on input "text" at bounding box center [191, 113] width 119 height 14
paste input "उपसहसंयोजक यौगिक L - 17"
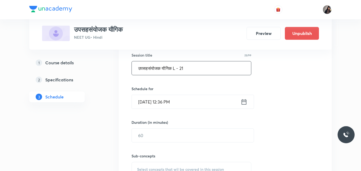
scroll to position [142, 0]
type input "उपसहसंयोजक यौगिक L - 21"
click at [147, 101] on input "[DATE] 12:36 PM" at bounding box center [186, 101] width 109 height 14
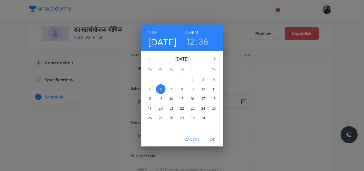
click at [214, 90] on p "11" at bounding box center [213, 88] width 3 height 5
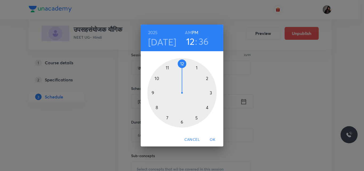
click at [168, 117] on div at bounding box center [181, 92] width 69 height 69
click at [181, 63] on div at bounding box center [181, 92] width 69 height 69
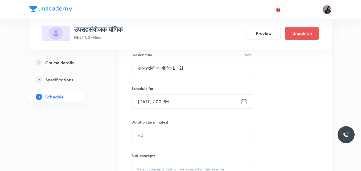
click at [172, 99] on input "Oct 11, 2025, 7:00 PM" at bounding box center [186, 101] width 109 height 14
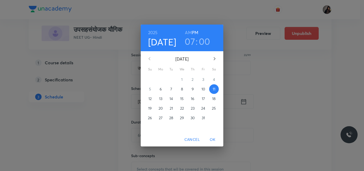
click at [187, 31] on h6 "AM" at bounding box center [188, 32] width 7 height 7
click at [214, 138] on span "OK" at bounding box center [212, 139] width 13 height 7
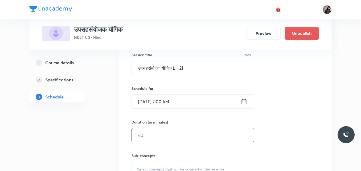
click at [154, 135] on input "text" at bounding box center [193, 135] width 122 height 14
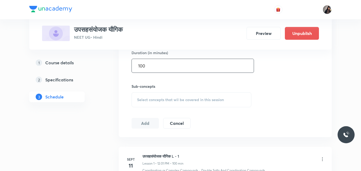
scroll to position [211, 0]
type input "100"
click at [143, 101] on span "Select concepts that wil be covered in this session" at bounding box center [180, 99] width 87 height 4
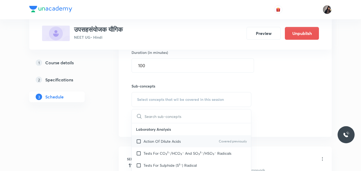
click at [172, 141] on p "Action Of Dilute Acids" at bounding box center [161, 141] width 37 height 6
checkbox input "true"
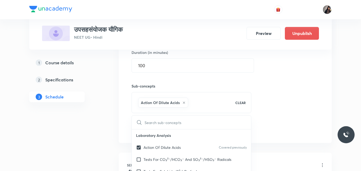
click at [274, 101] on div "Session 22 Live class Quiz Recorded classes Session title 23/99 उपसहसंयोजक यौगि…" at bounding box center [224, 41] width 187 height 188
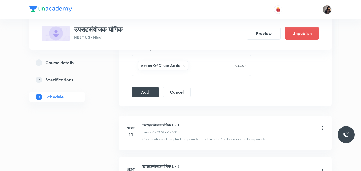
scroll to position [248, 0]
click at [143, 90] on button "Add" at bounding box center [144, 91] width 27 height 11
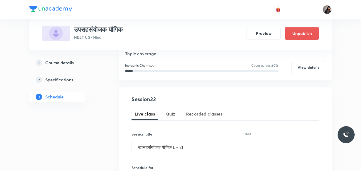
scroll to position [62, 0]
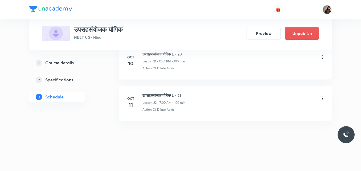
scroll to position [1093, 0]
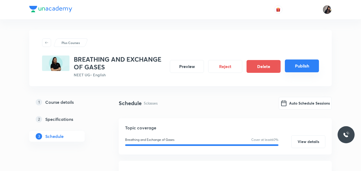
click at [300, 61] on button "Publish" at bounding box center [302, 65] width 34 height 13
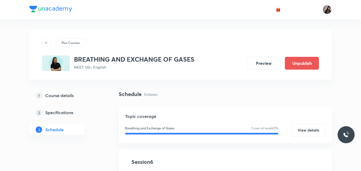
click at [145, 34] on div "Plus Courses BREATHING AND EXCHANGE OF GASES NEET UG • English Preview Unpublish" at bounding box center [180, 54] width 302 height 49
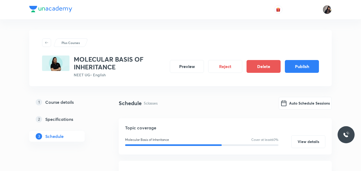
click at [290, 67] on button "Publish" at bounding box center [302, 66] width 34 height 13
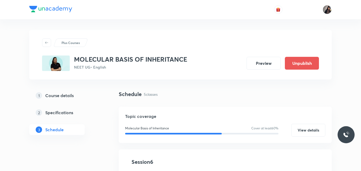
click at [157, 51] on div "Plus Courses MOLECULAR BASIS OF INHERITANCE NEET UG • English Preview Unpublish" at bounding box center [180, 54] width 277 height 32
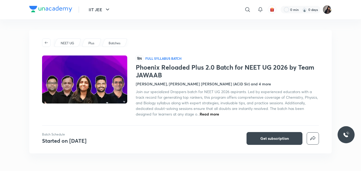
click at [183, 41] on div "NEET UG Plus Batches" at bounding box center [180, 42] width 277 height 9
